Goal: Information Seeking & Learning: Learn about a topic

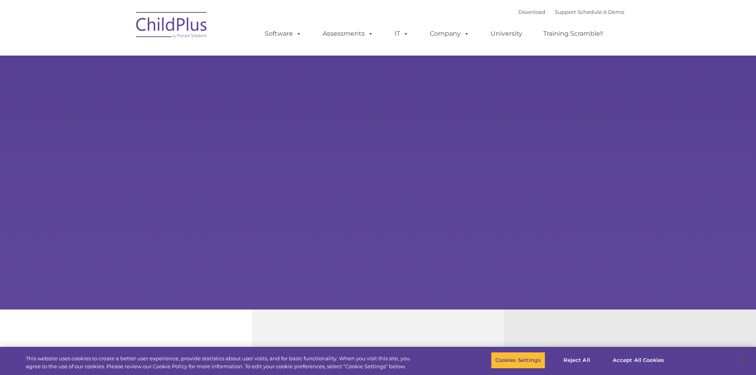
select select "MEDIUM"
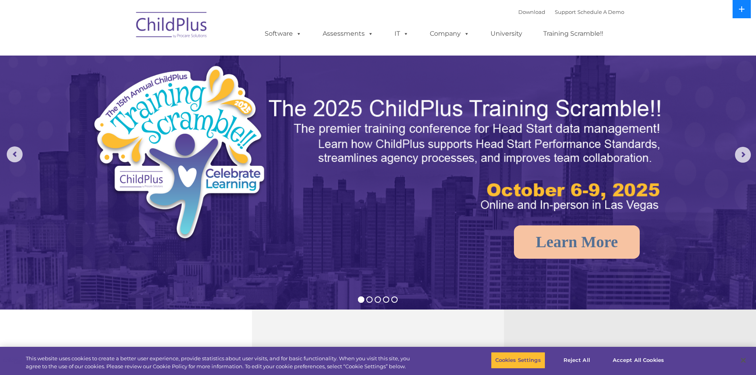
click at [733, 14] on button at bounding box center [742, 9] width 18 height 18
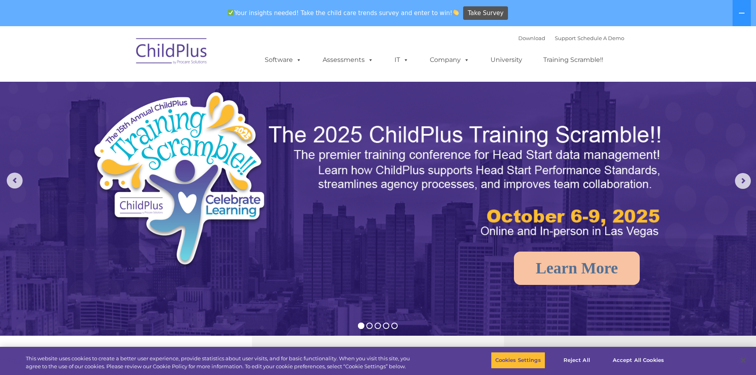
click at [199, 43] on img at bounding box center [171, 53] width 79 height 40
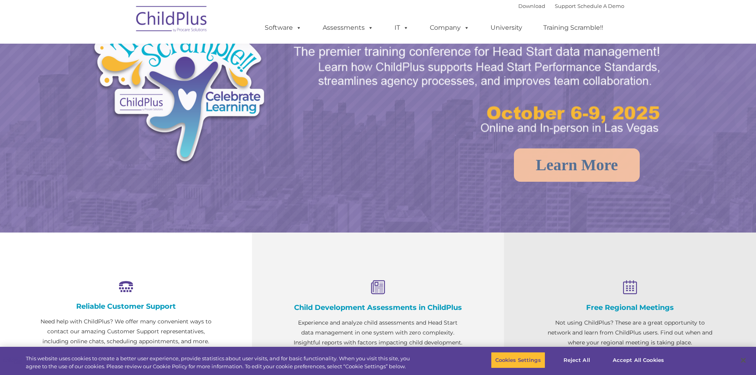
scroll to position [118, 0]
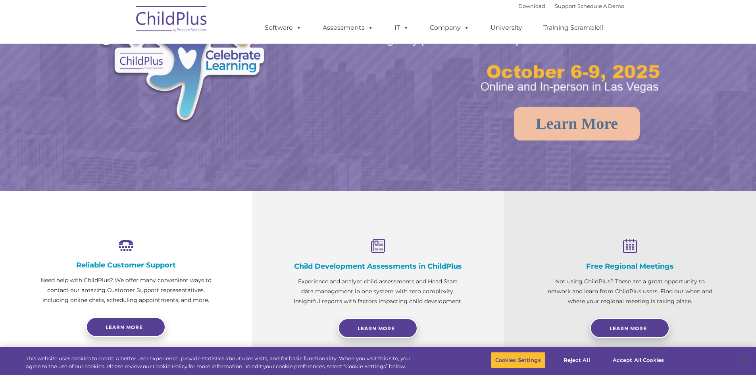
select select "MEDIUM"
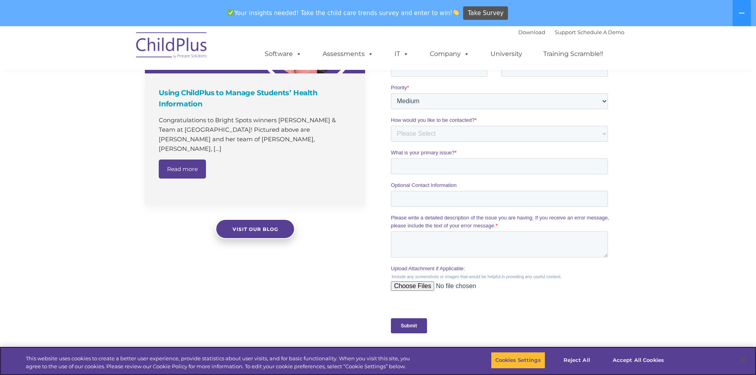
scroll to position [587, 0]
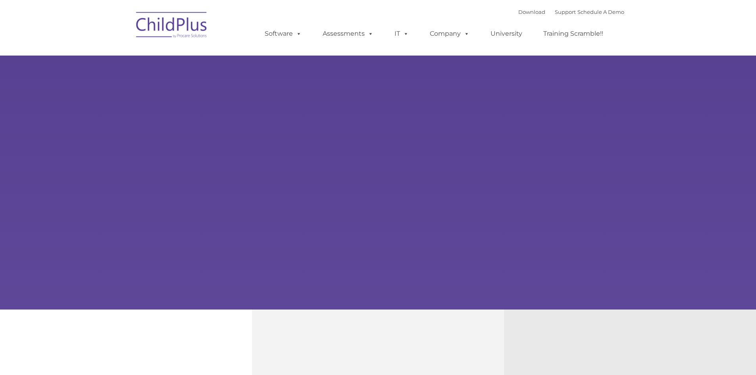
type input ""
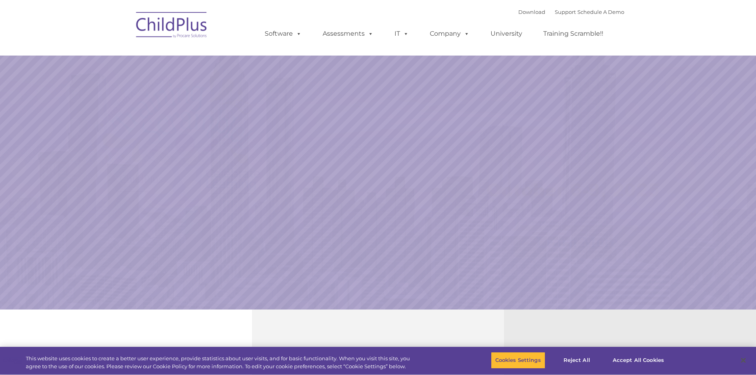
select select "MEDIUM"
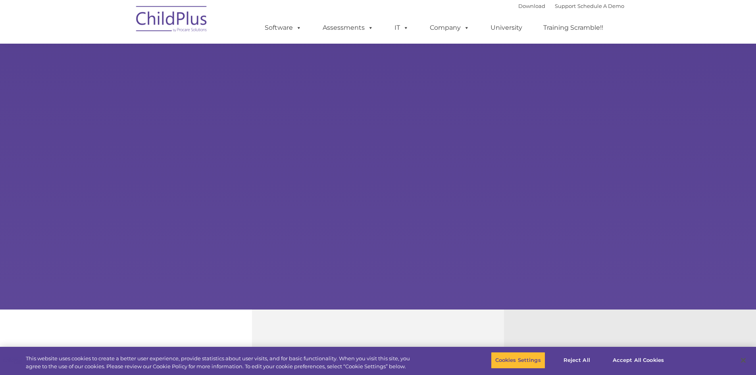
scroll to position [587, 0]
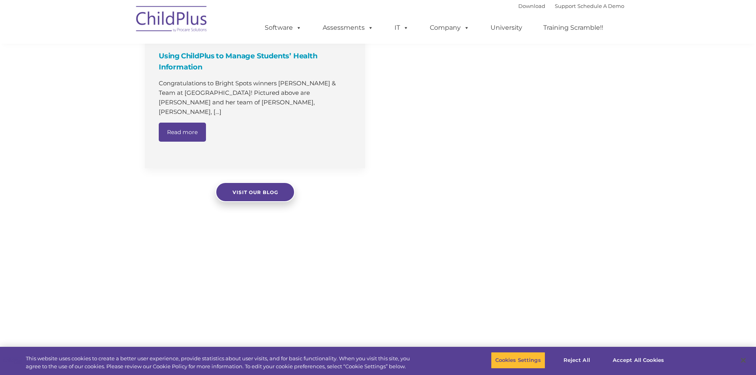
select select "MEDIUM"
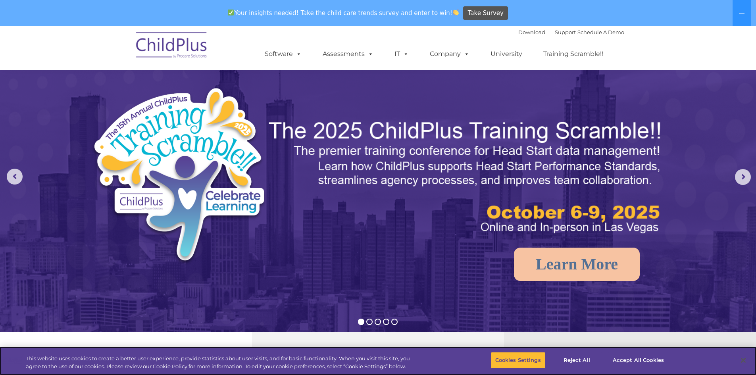
scroll to position [0, 0]
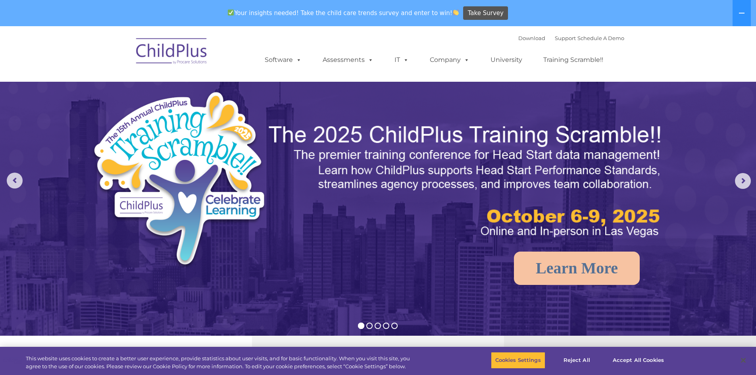
click at [716, 65] on nav "Download Support | Schedule A Demo  MENU MENU Software ChildPlus: The original…" at bounding box center [378, 54] width 756 height 56
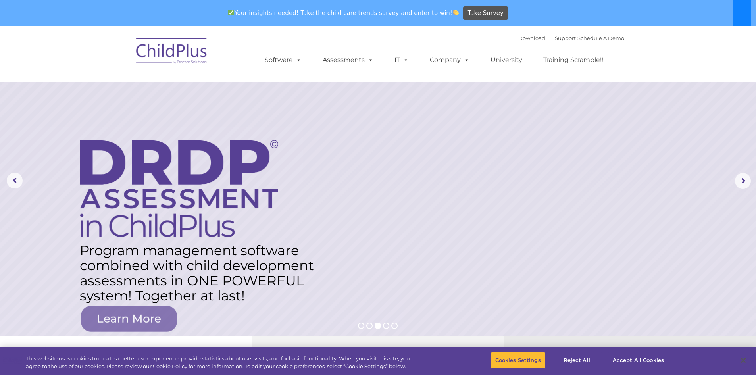
click at [739, 10] on icon at bounding box center [742, 13] width 6 height 6
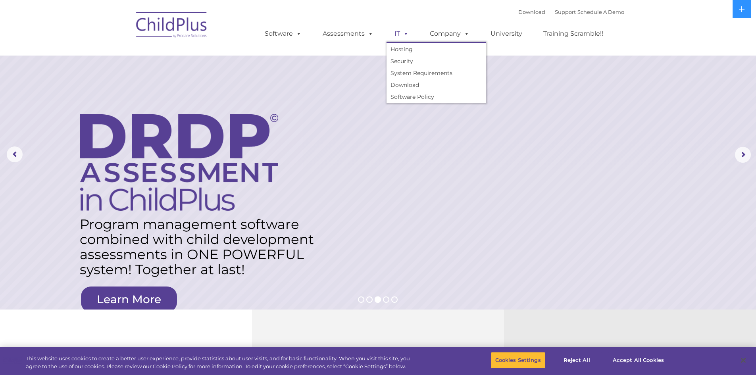
click at [405, 37] on span at bounding box center [404, 34] width 9 height 8
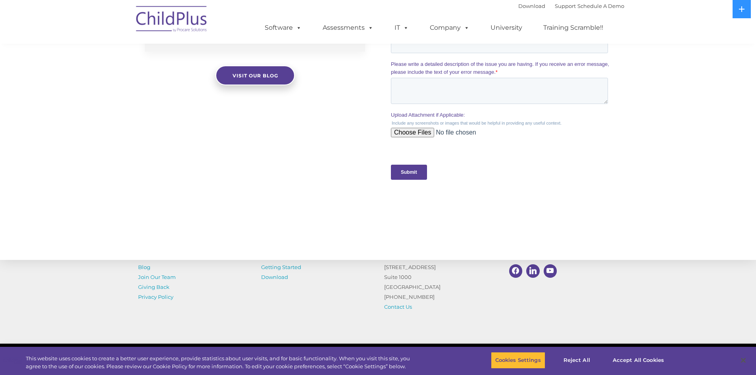
scroll to position [758, 0]
